Goal: Information Seeking & Learning: Learn about a topic

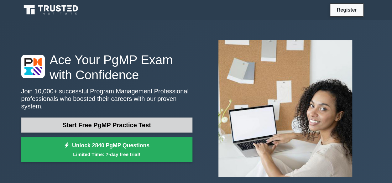
click at [120, 120] on link "Start Free PgMP Practice Test" at bounding box center [106, 125] width 171 height 15
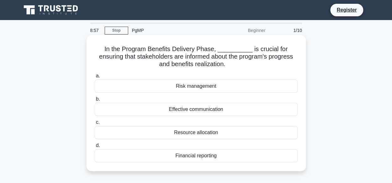
click at [181, 107] on div "Effective communication" at bounding box center [196, 109] width 203 height 13
click at [95, 101] on input "b. Effective communication" at bounding box center [95, 99] width 0 height 4
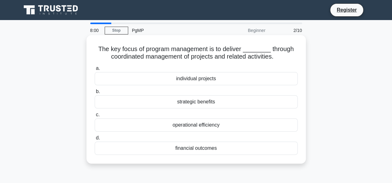
click at [174, 103] on div "strategic benefits" at bounding box center [196, 101] width 203 height 13
click at [95, 94] on input "b. strategic benefits" at bounding box center [95, 92] width 0 height 4
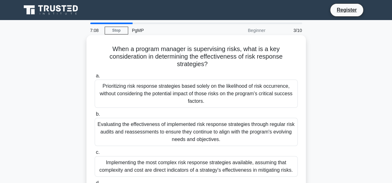
scroll to position [31, 0]
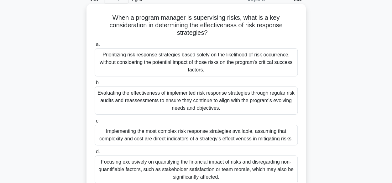
click at [199, 94] on div "Evaluating the effectiveness of implemented risk response strategies through re…" at bounding box center [196, 101] width 203 height 28
click at [95, 85] on input "b. Evaluating the effectiveness of implemented risk response strategies through…" at bounding box center [95, 83] width 0 height 4
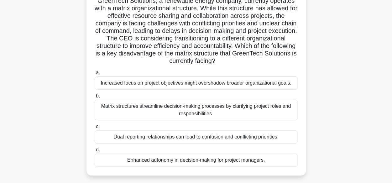
scroll to position [63, 0]
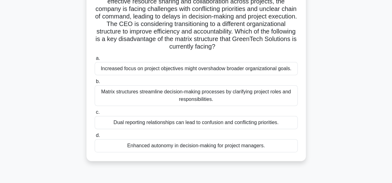
click at [193, 125] on div "Dual reporting relationships can lead to confusion and conflicting priorities." at bounding box center [196, 122] width 203 height 13
click at [95, 114] on input "c. Dual reporting relationships can lead to confusion and conflicting prioritie…" at bounding box center [95, 112] width 0 height 4
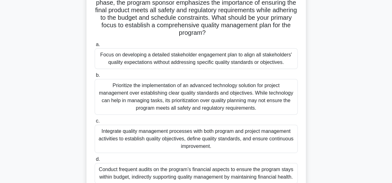
scroll to position [94, 0]
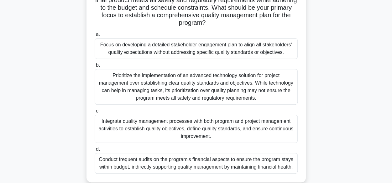
click at [204, 128] on div "Integrate quality management processes with both program and project management…" at bounding box center [196, 129] width 203 height 28
click at [95, 113] on input "c. Integrate quality management processes with both program and project managem…" at bounding box center [95, 111] width 0 height 4
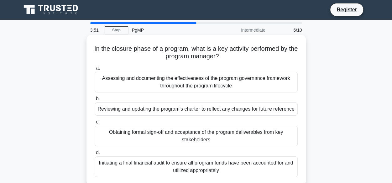
scroll to position [0, 0]
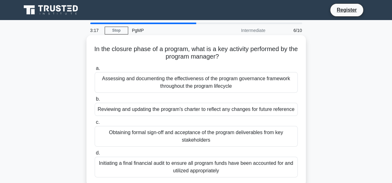
click at [195, 84] on div "Assessing and documenting the effectiveness of the program governance framework…" at bounding box center [196, 82] width 203 height 21
click at [95, 71] on input "a. Assessing and documenting the effectiveness of the program governance framew…" at bounding box center [95, 68] width 0 height 4
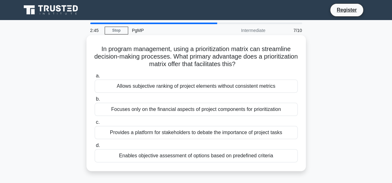
click at [235, 134] on div "Provides a platform for stakeholders to debate the importance of project tasks" at bounding box center [196, 132] width 203 height 13
click at [95, 125] on input "c. Provides a platform for stakeholders to debate the importance of project tas…" at bounding box center [95, 122] width 0 height 4
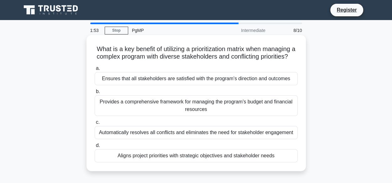
click at [207, 112] on div "Provides a comprehensive framework for managing the program's budget and financ…" at bounding box center [196, 105] width 203 height 21
click at [95, 94] on input "b. Provides a comprehensive framework for managing the program's budget and fin…" at bounding box center [95, 92] width 0 height 4
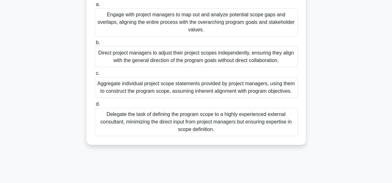
scroll to position [63, 0]
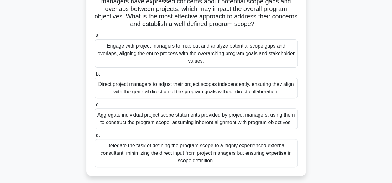
click at [205, 51] on div "Engage with project managers to map out and analyze potential scope gaps and ov…" at bounding box center [196, 54] width 203 height 28
click at [95, 38] on input "a. Engage with project managers to map out and analyze potential scope gaps and…" at bounding box center [95, 36] width 0 height 4
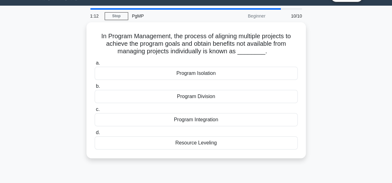
scroll to position [0, 0]
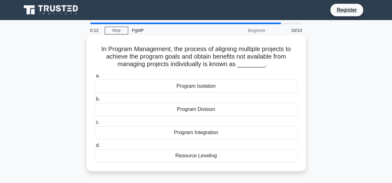
click at [197, 111] on div "Program Division" at bounding box center [196, 109] width 203 height 13
click at [95, 101] on input "b. Program Division" at bounding box center [95, 99] width 0 height 4
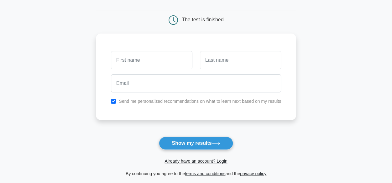
scroll to position [94, 0]
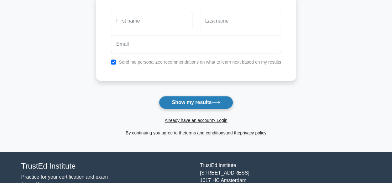
click at [197, 102] on button "Show my results" at bounding box center [196, 102] width 74 height 13
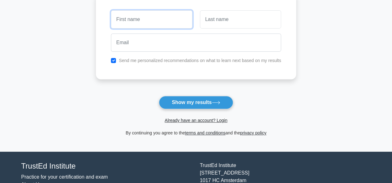
click at [145, 22] on input "text" at bounding box center [151, 19] width 81 height 18
type input "[PERSON_NAME]"
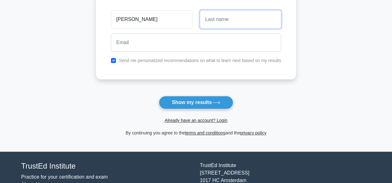
click at [210, 24] on input "text" at bounding box center [240, 19] width 81 height 18
type input "Rahim"
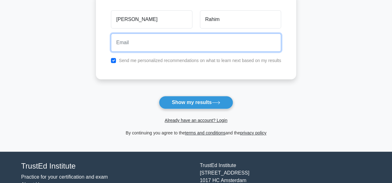
click at [177, 41] on input "email" at bounding box center [196, 43] width 170 height 18
type input "khalidahmadrahim@yahoo.com"
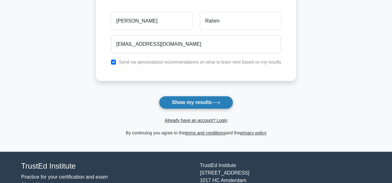
click at [196, 100] on button "Show my results" at bounding box center [196, 102] width 74 height 13
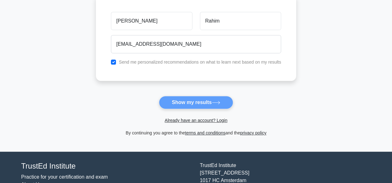
click at [189, 103] on form "Wait, there is more! Continue to see your result The test is finished Khalid Ra…" at bounding box center [196, 39] width 200 height 196
click at [191, 101] on form "Wait, there is more! Continue to see your result The test is finished Khalid Ra…" at bounding box center [196, 39] width 200 height 196
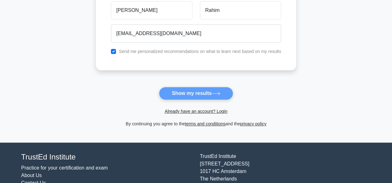
scroll to position [131, 0]
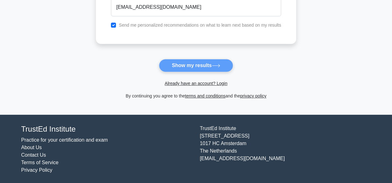
click at [191, 68] on form "Wait, there is more! Continue to see your result The test is finished Khalid Ra…" at bounding box center [196, 2] width 200 height 196
